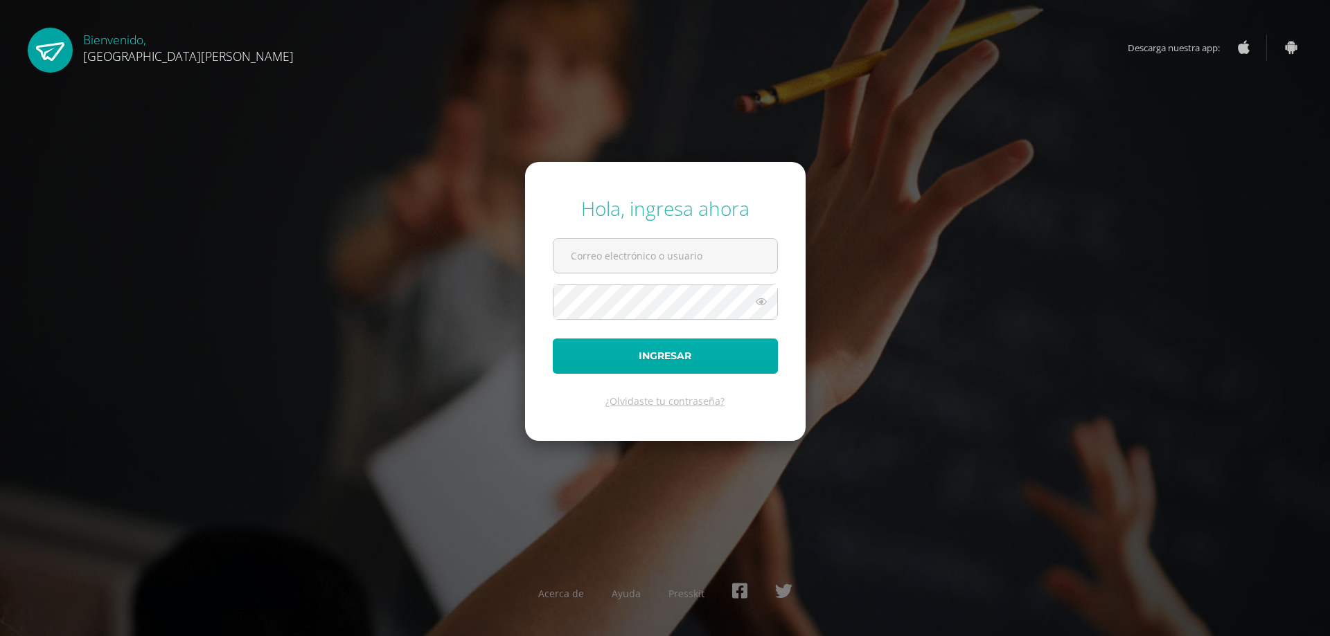
type input "[EMAIL_ADDRESS][DOMAIN_NAME]"
click at [690, 373] on button "Ingresar" at bounding box center [665, 356] width 225 height 35
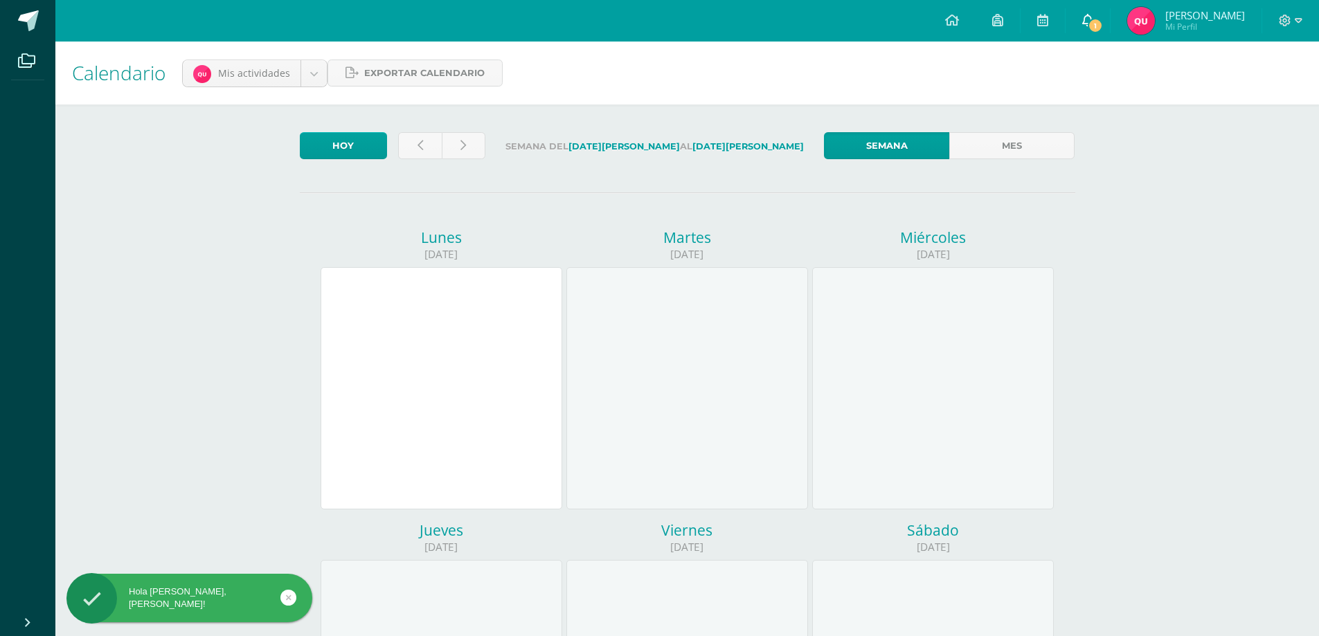
click at [1110, 11] on link "1" at bounding box center [1088, 21] width 44 height 42
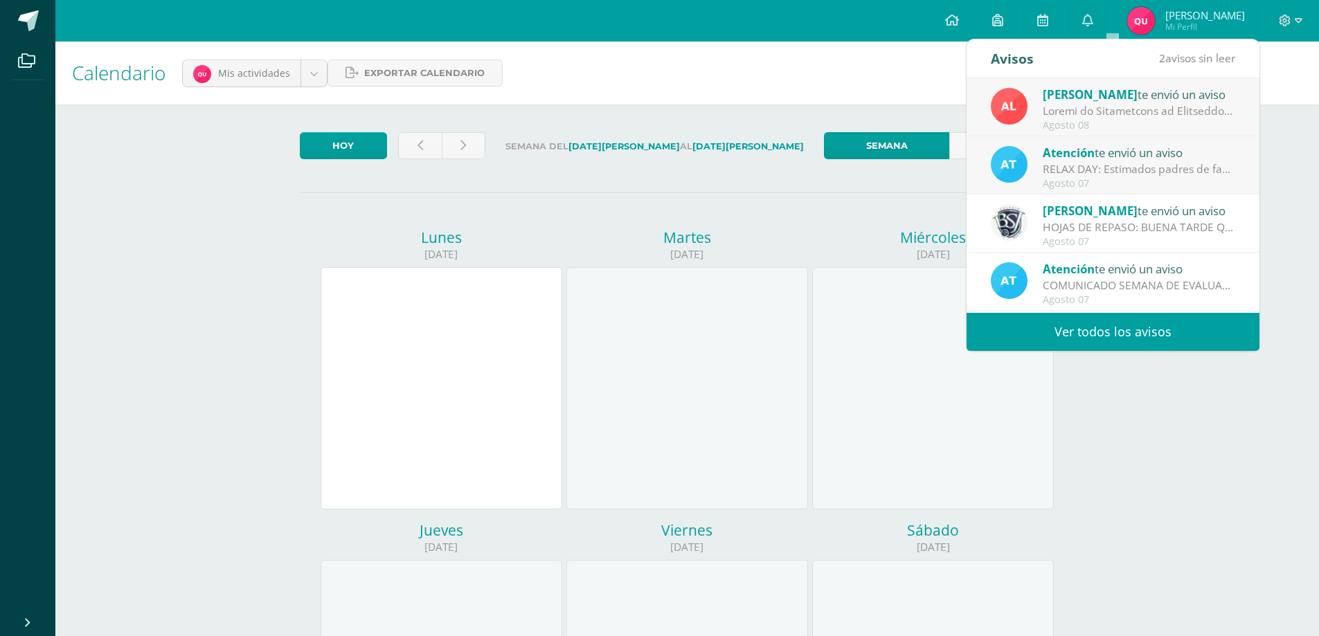
click at [1169, 57] on span "2 avisos sin leer" at bounding box center [1197, 58] width 76 height 15
click at [1161, 62] on span "2" at bounding box center [1162, 58] width 6 height 15
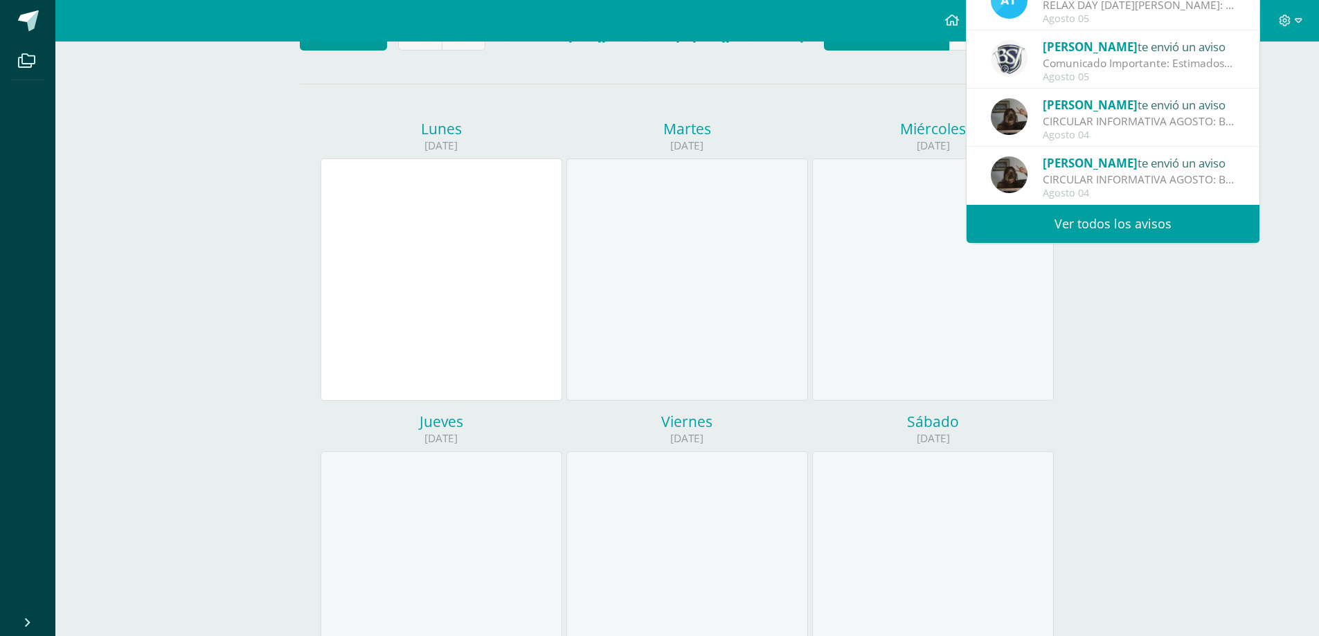
scroll to position [208, 0]
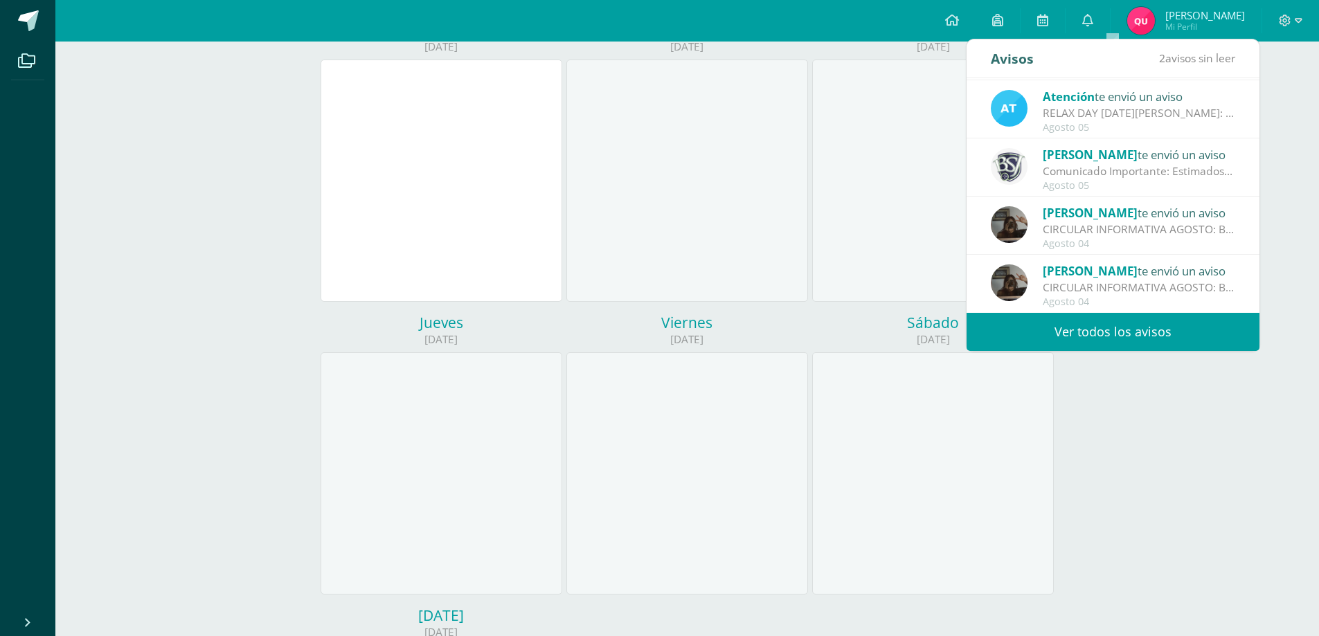
click at [1163, 324] on link "Ver todos los avisos" at bounding box center [1113, 332] width 293 height 38
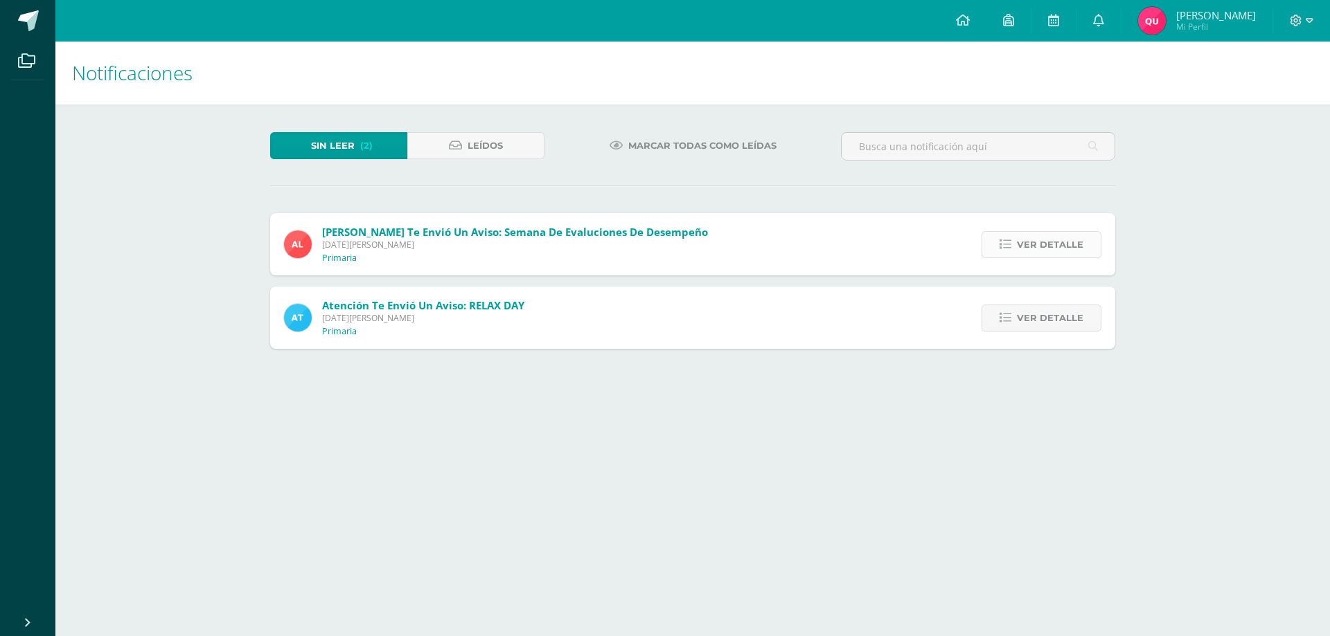
click at [1050, 253] on span "Ver detalle" at bounding box center [1050, 245] width 66 height 26
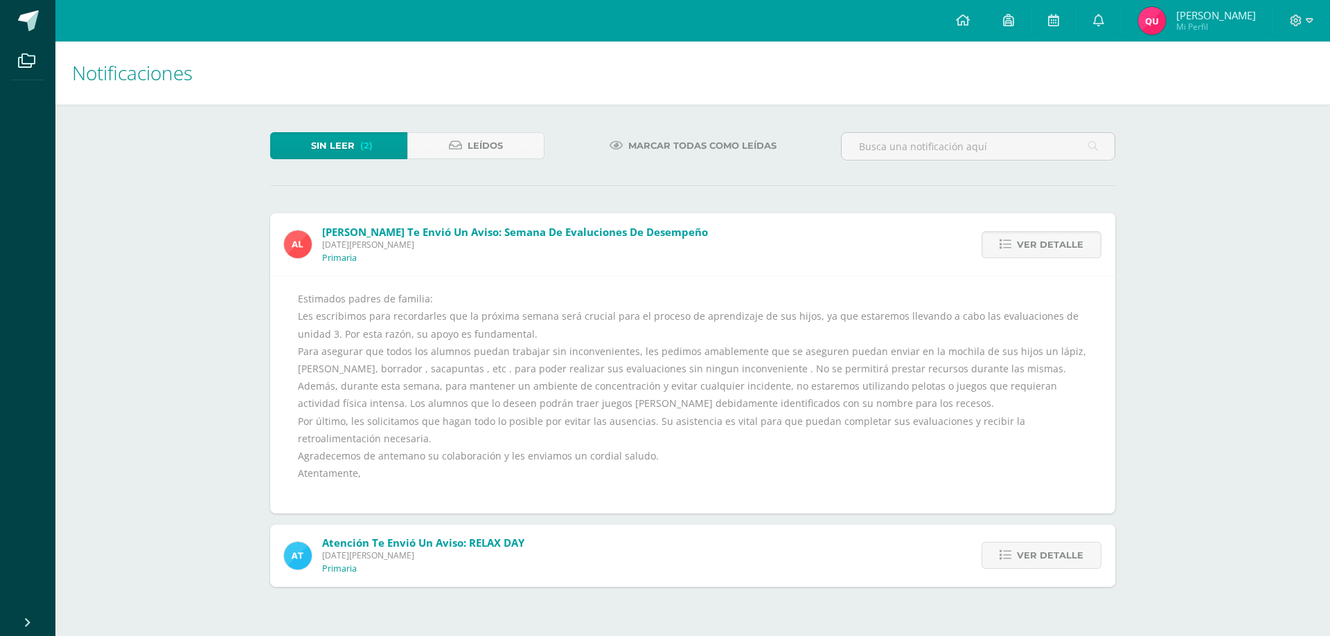
click at [438, 559] on span "Jueves 07 de Agosto de 2025" at bounding box center [423, 556] width 202 height 12
click at [1056, 561] on span "Ver detalle" at bounding box center [1050, 556] width 66 height 26
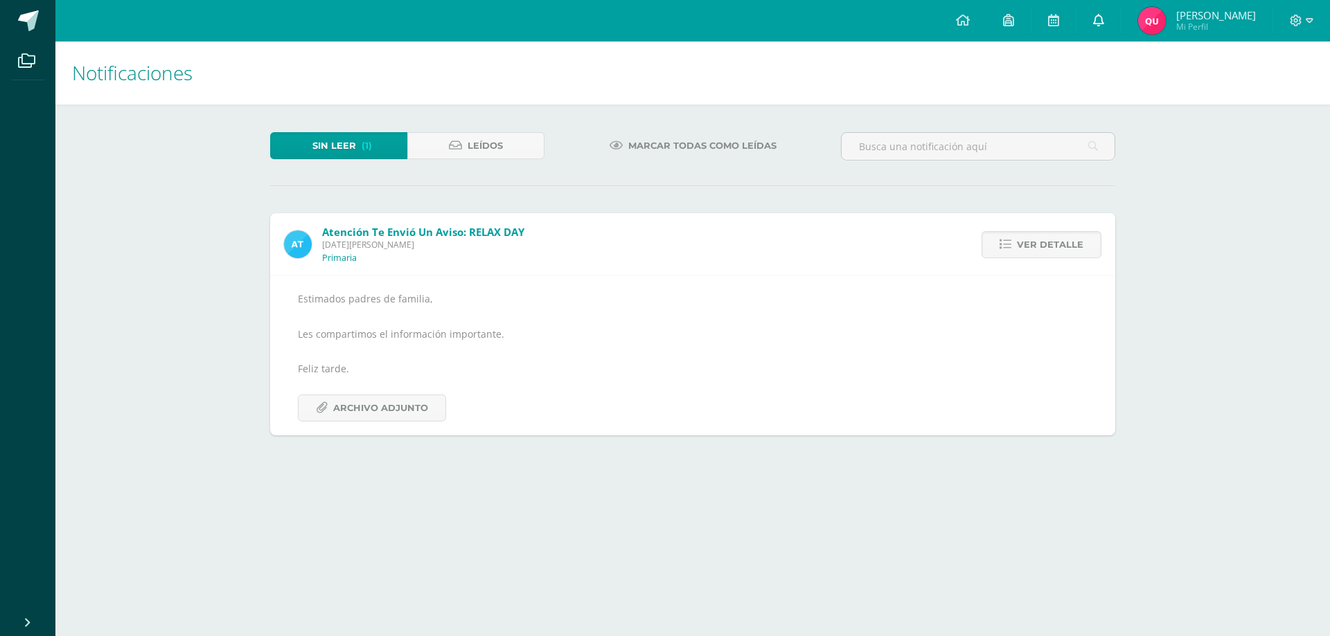
click at [1116, 19] on link at bounding box center [1098, 21] width 44 height 42
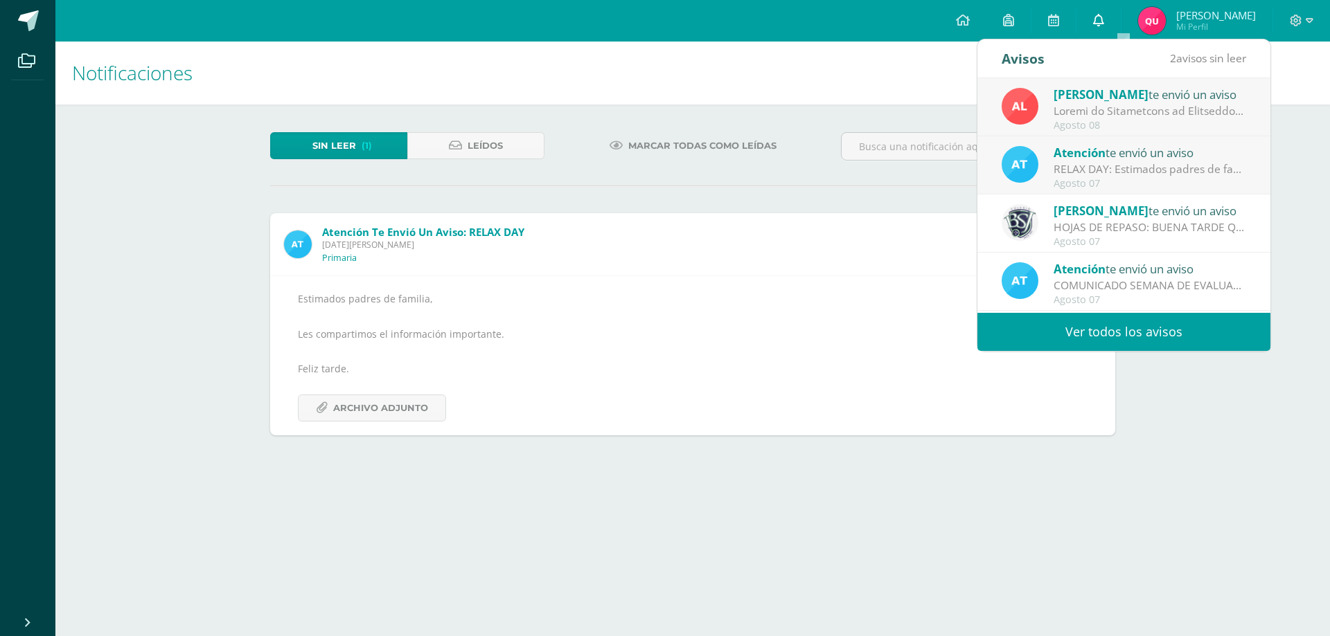
click at [1114, 19] on link at bounding box center [1098, 21] width 44 height 42
